Goal: Task Accomplishment & Management: Understand process/instructions

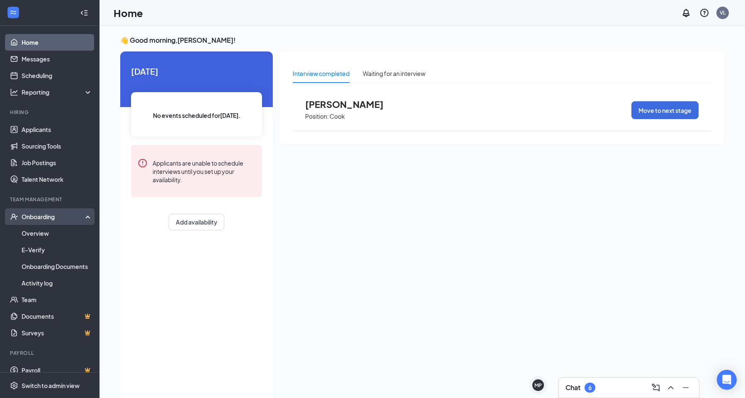
drag, startPoint x: 45, startPoint y: 221, endPoint x: 65, endPoint y: 223, distance: 20.4
click at [45, 221] on div "Onboarding" at bounding box center [50, 216] width 100 height 17
click at [28, 218] on div "Onboarding" at bounding box center [54, 216] width 64 height 8
click at [34, 235] on link "Overview" at bounding box center [57, 233] width 71 height 17
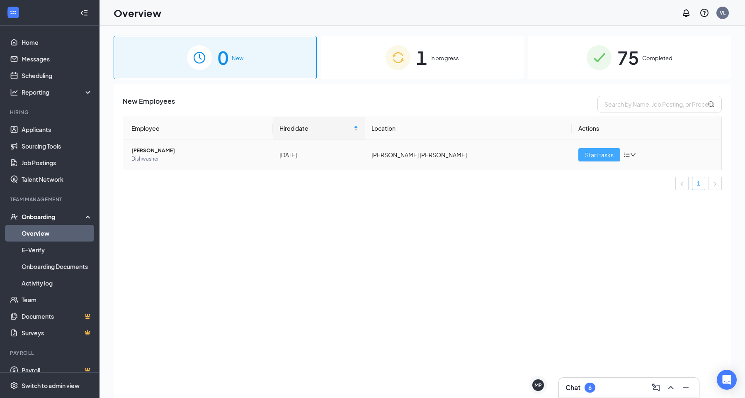
click at [588, 155] on span "Start tasks" at bounding box center [599, 154] width 29 height 9
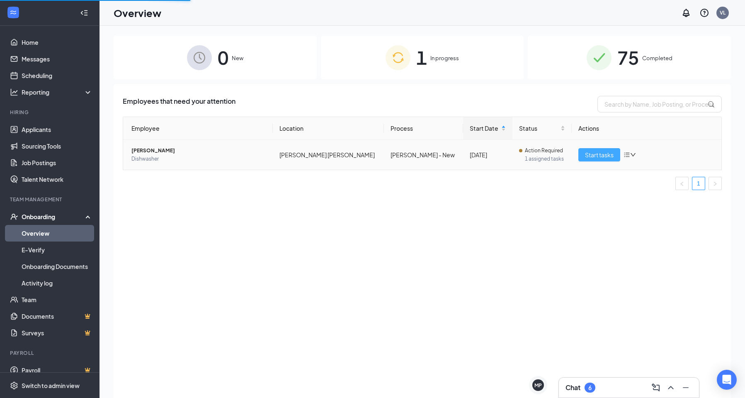
click at [595, 155] on span "Start tasks" at bounding box center [599, 154] width 29 height 9
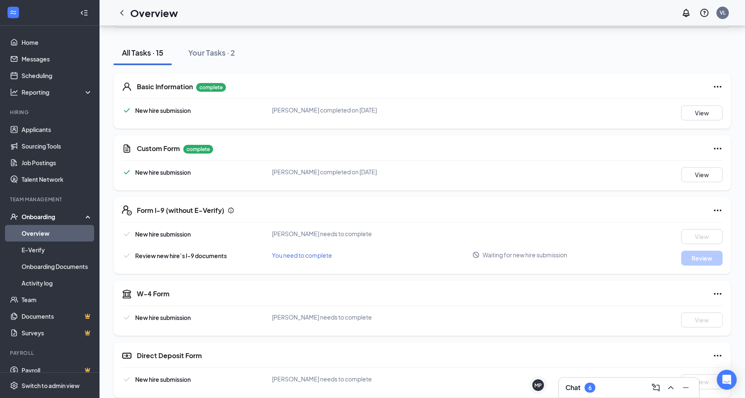
scroll to position [83, 0]
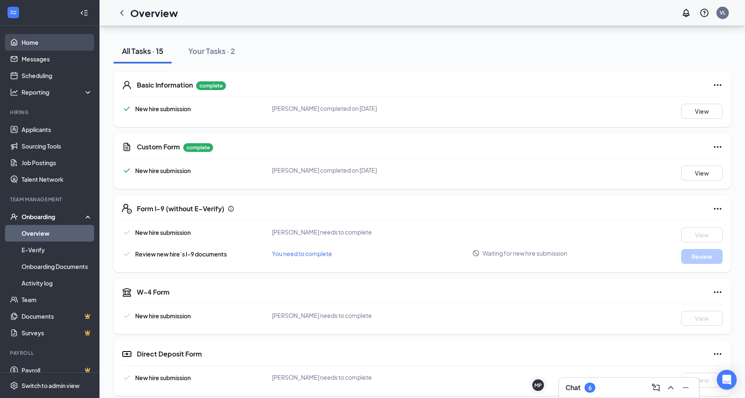
click at [37, 44] on link "Home" at bounding box center [57, 42] width 71 height 17
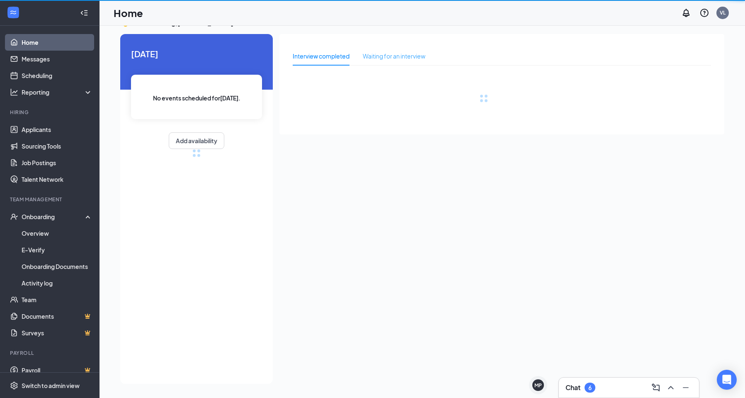
scroll to position [17, 0]
